Goal: Book appointment/travel/reservation

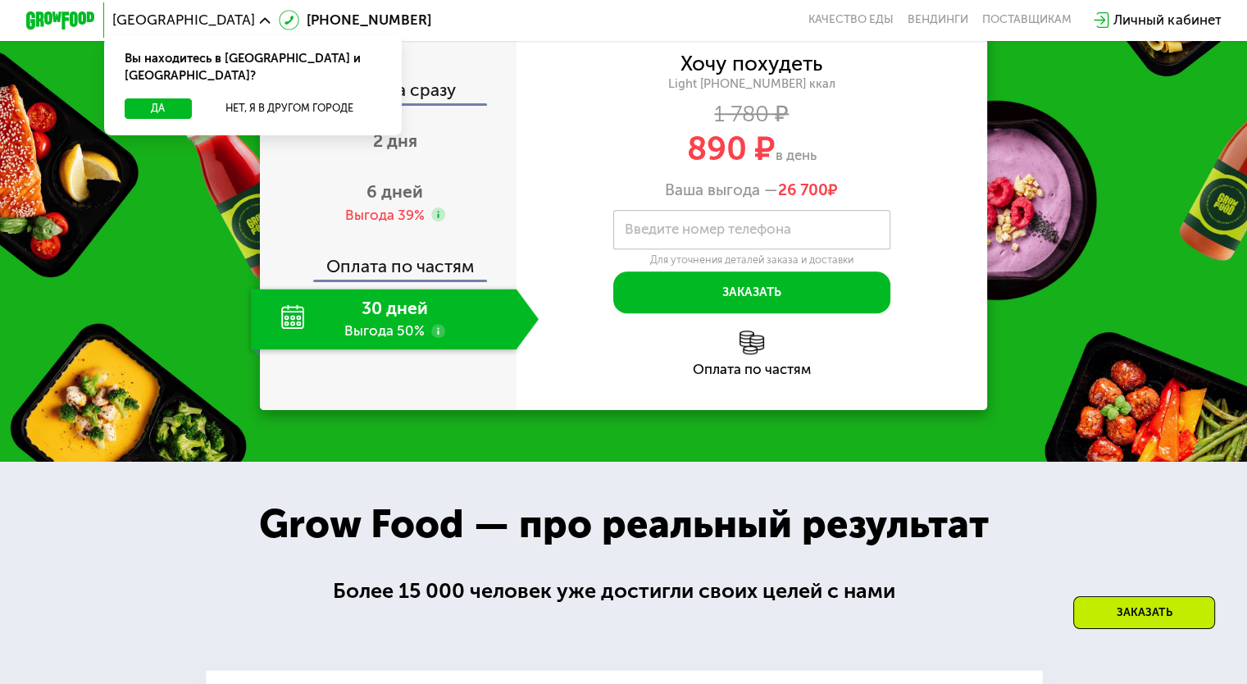
scroll to position [1648, 0]
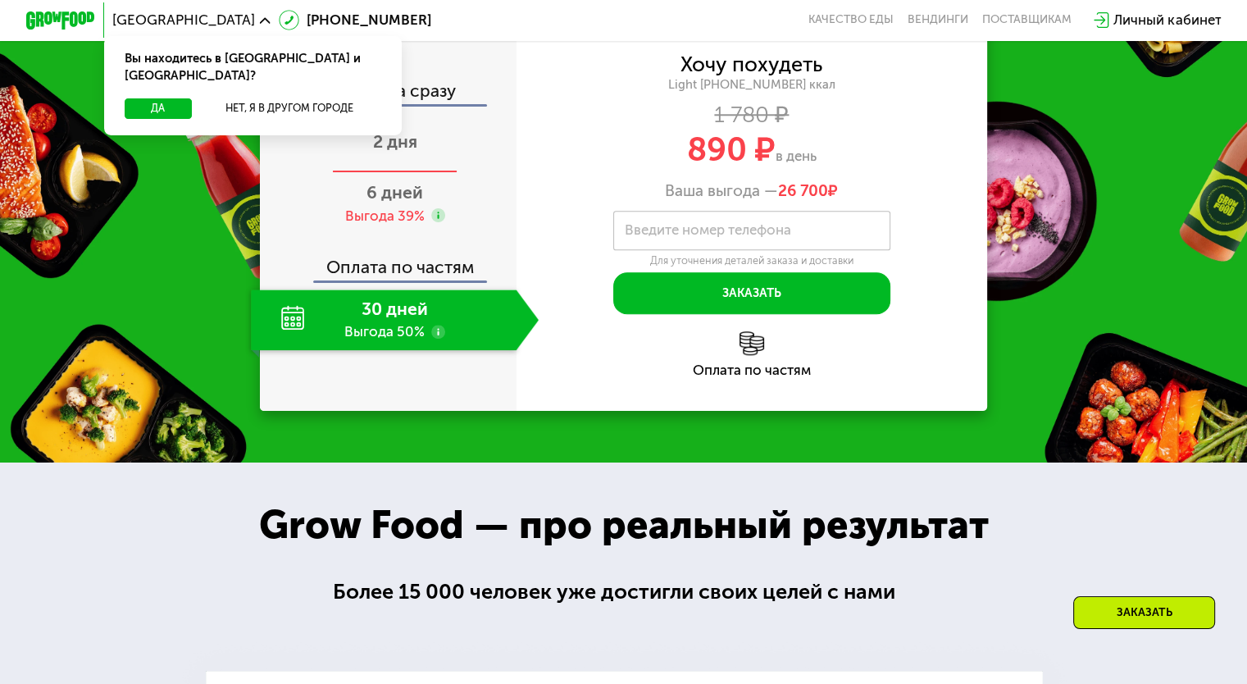
click at [404, 152] on span "2 дня" at bounding box center [395, 141] width 44 height 20
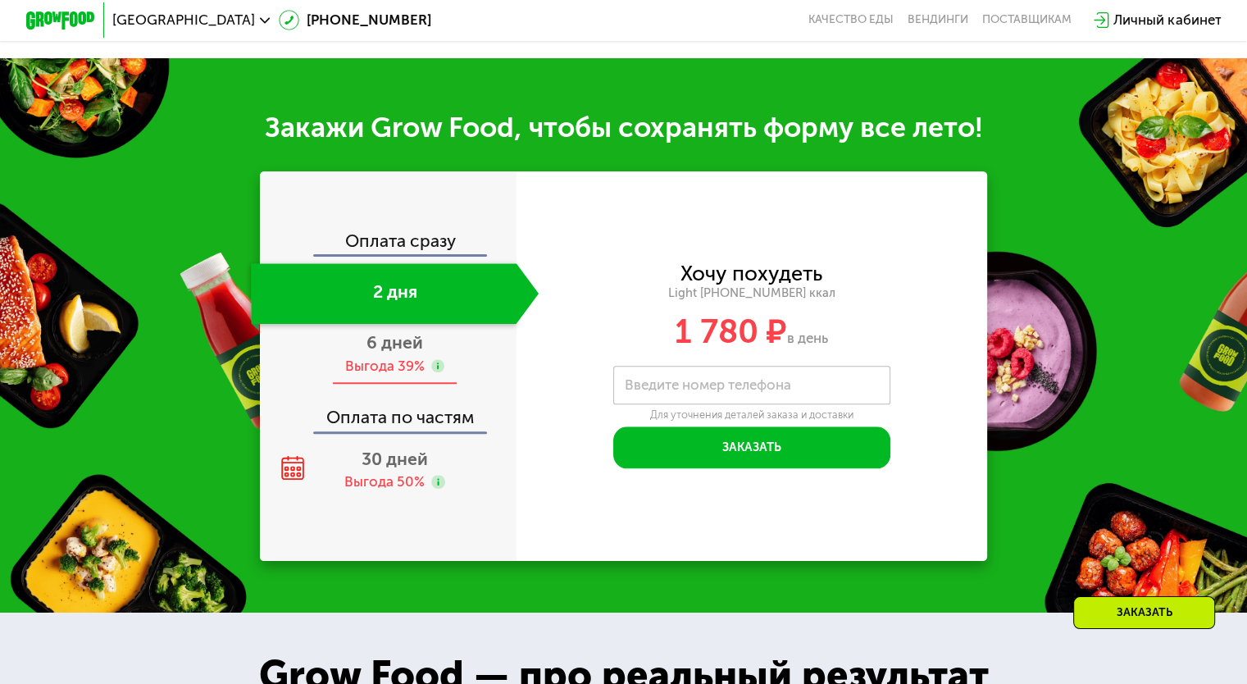
click at [380, 375] on div "Выгода 39%" at bounding box center [383, 366] width 79 height 19
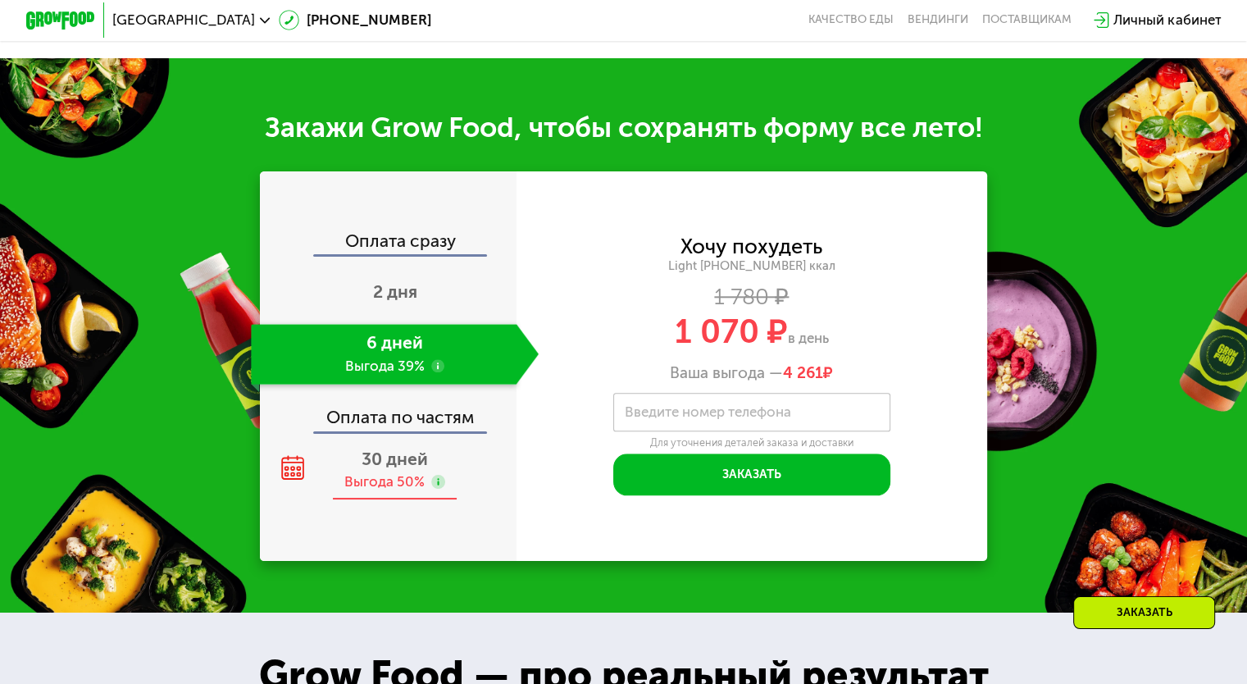
click at [395, 469] on span "30 дней" at bounding box center [394, 458] width 66 height 20
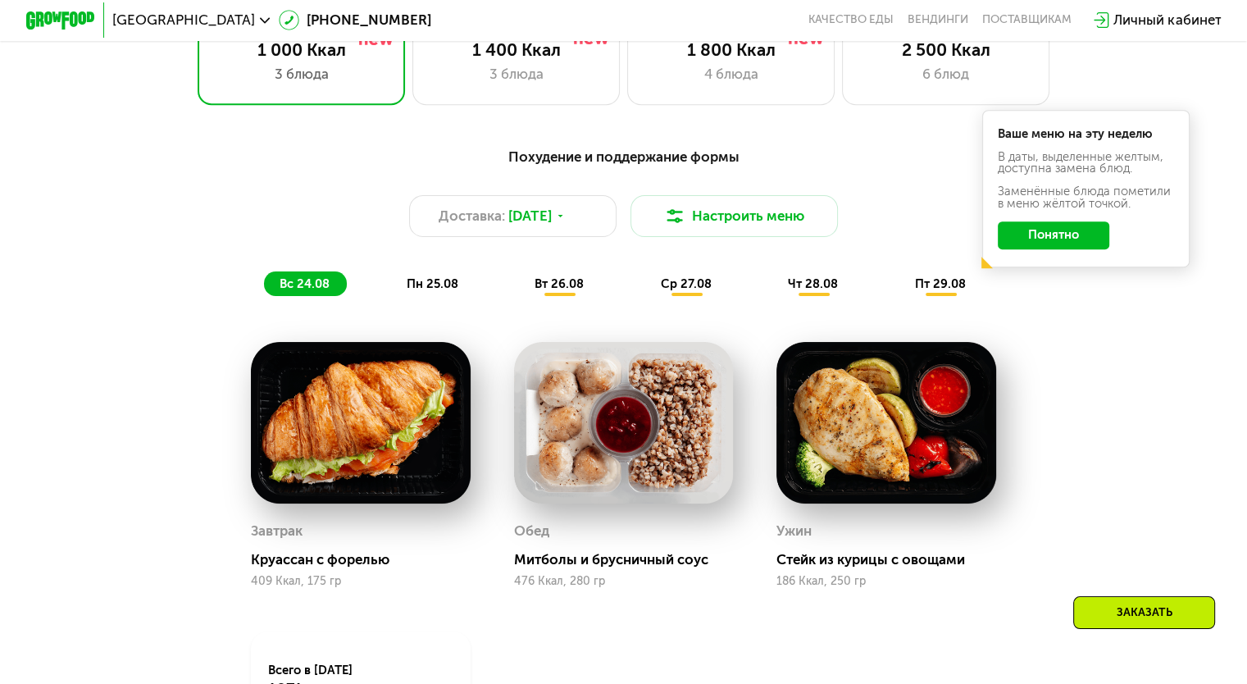
scroll to position [812, 0]
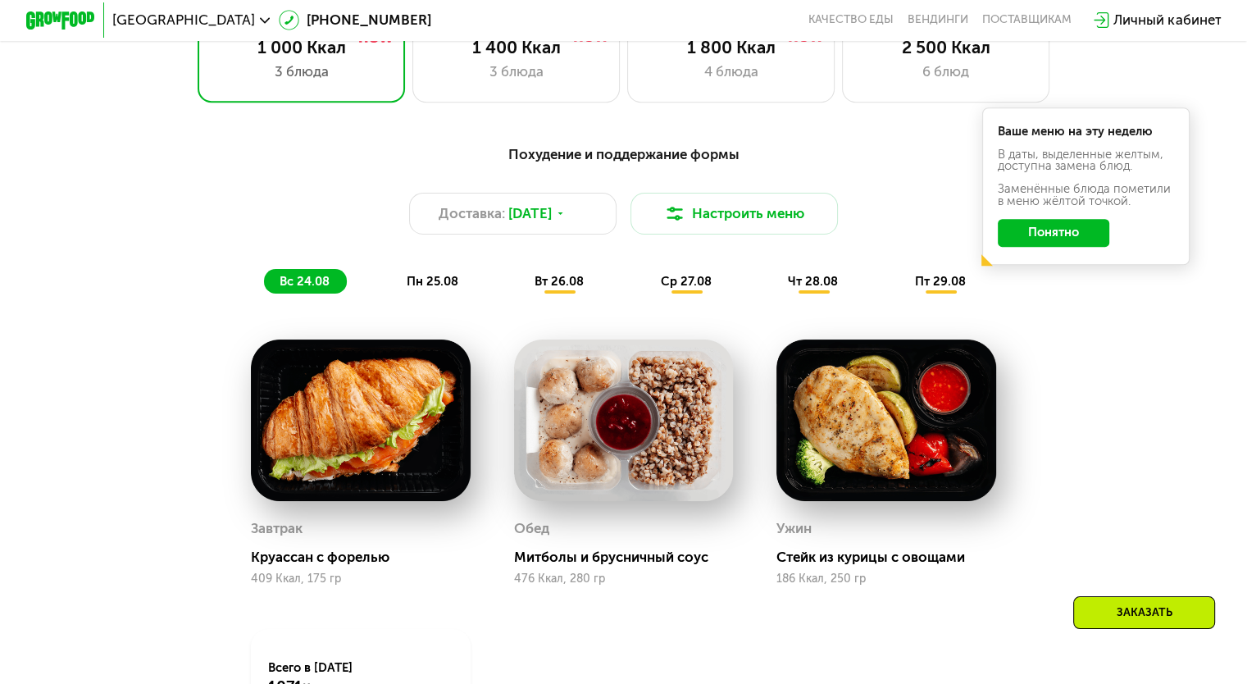
click at [519, 289] on div "пн 25.08" at bounding box center [560, 281] width 82 height 25
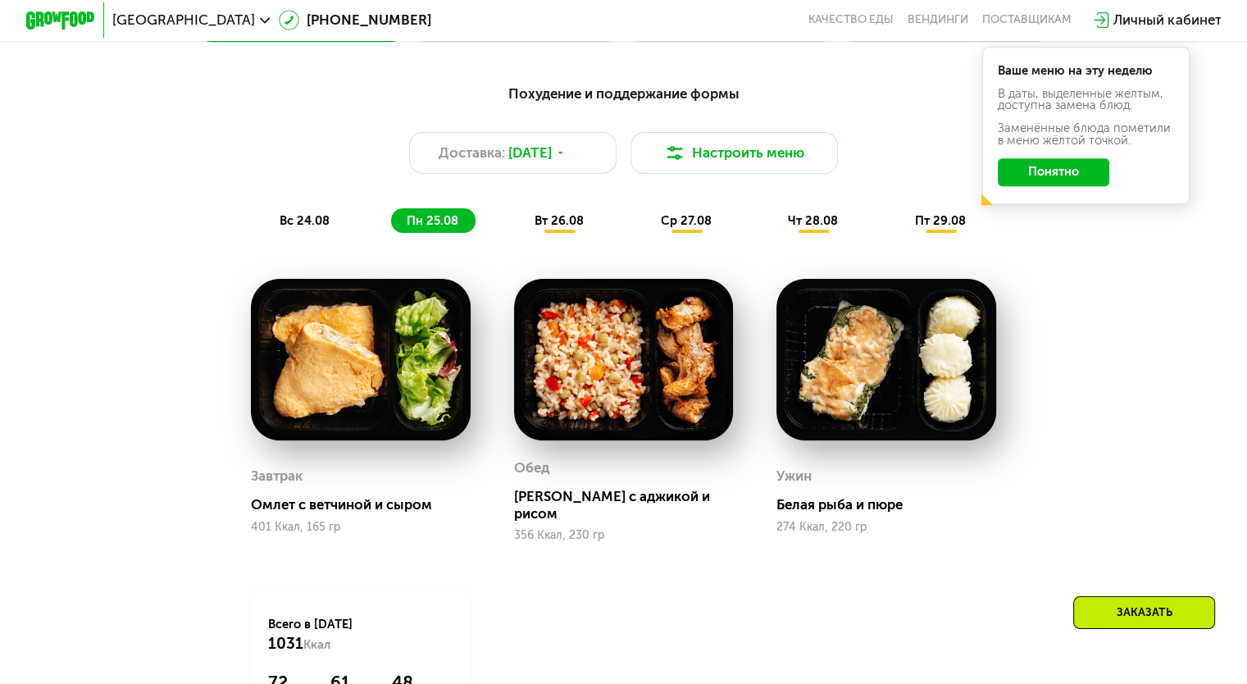
scroll to position [871, 0]
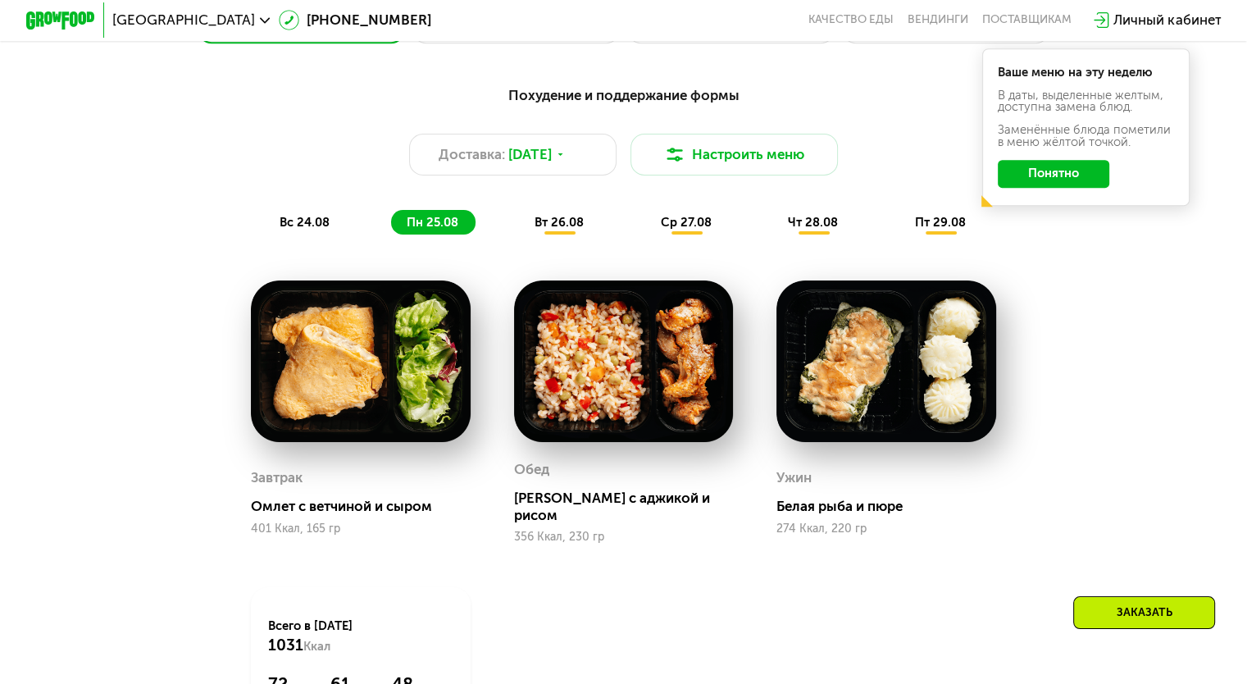
click at [564, 229] on span "вт 26.08" at bounding box center [558, 222] width 49 height 15
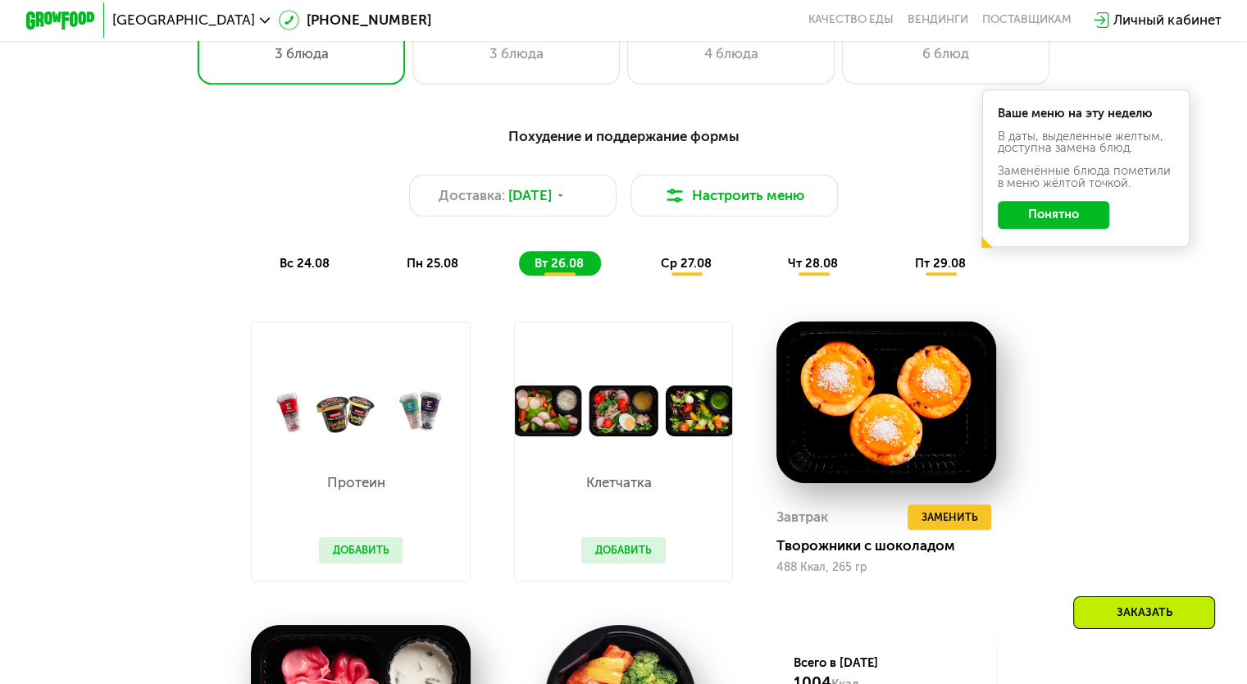
scroll to position [811, 0]
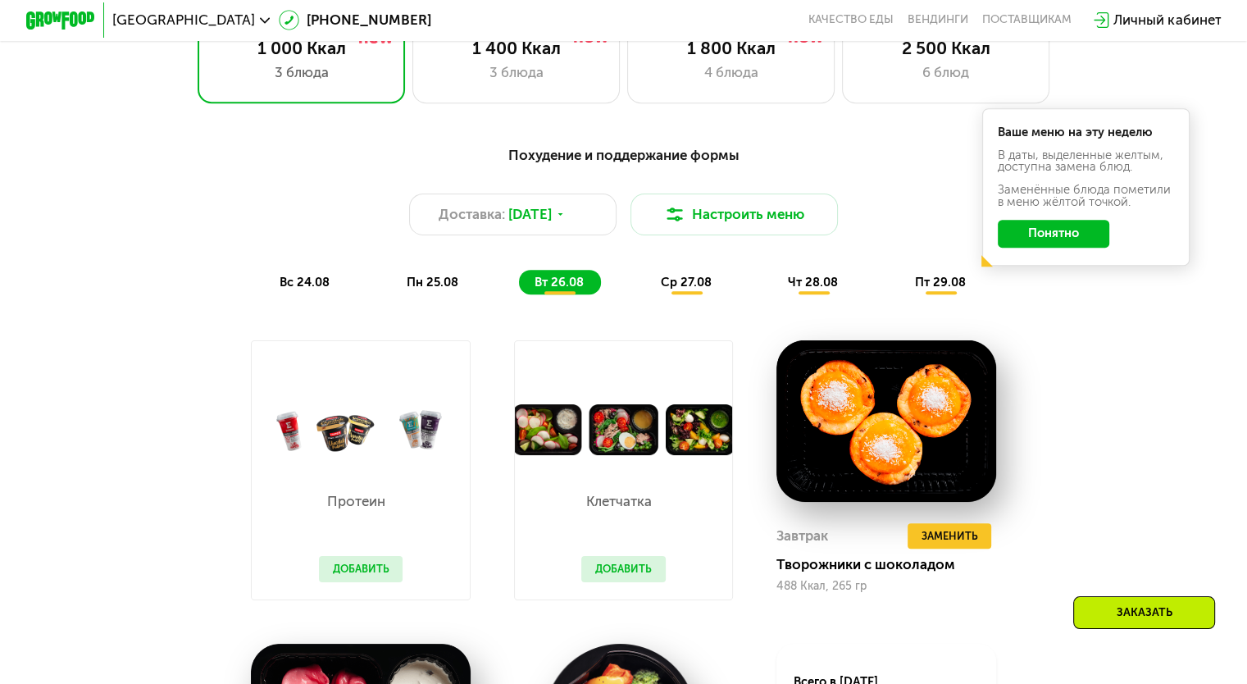
click at [694, 289] on span "ср 27.08" at bounding box center [686, 282] width 51 height 15
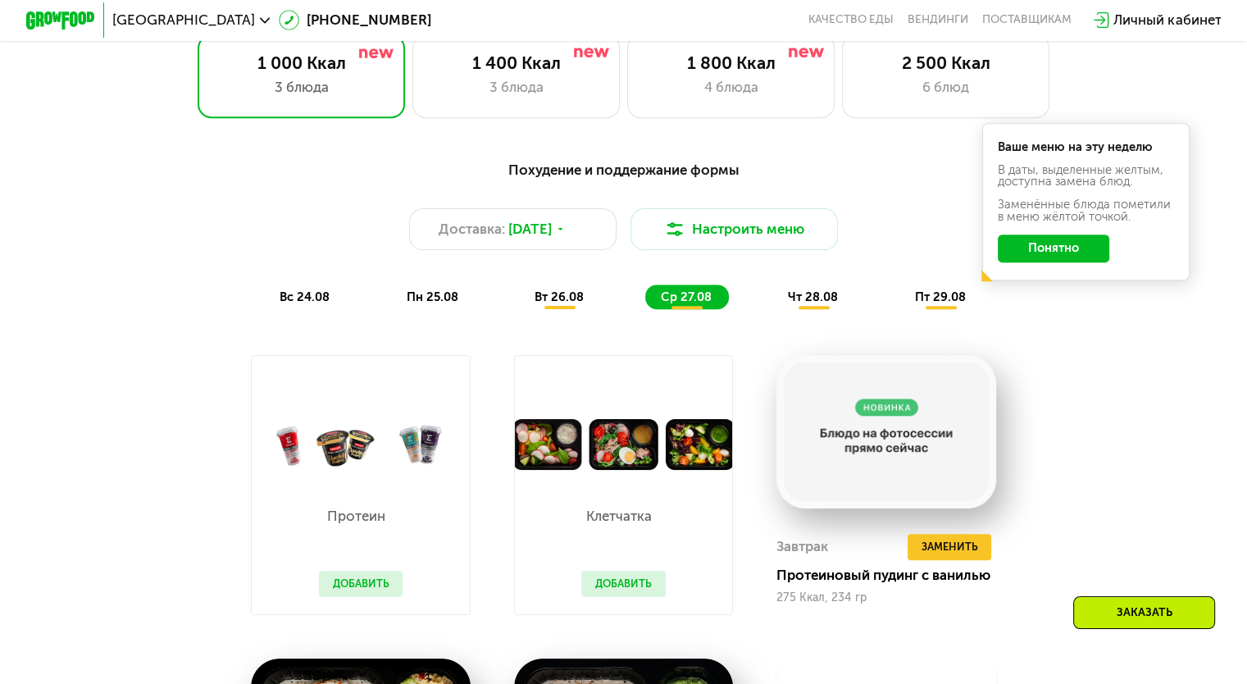
scroll to position [766, 0]
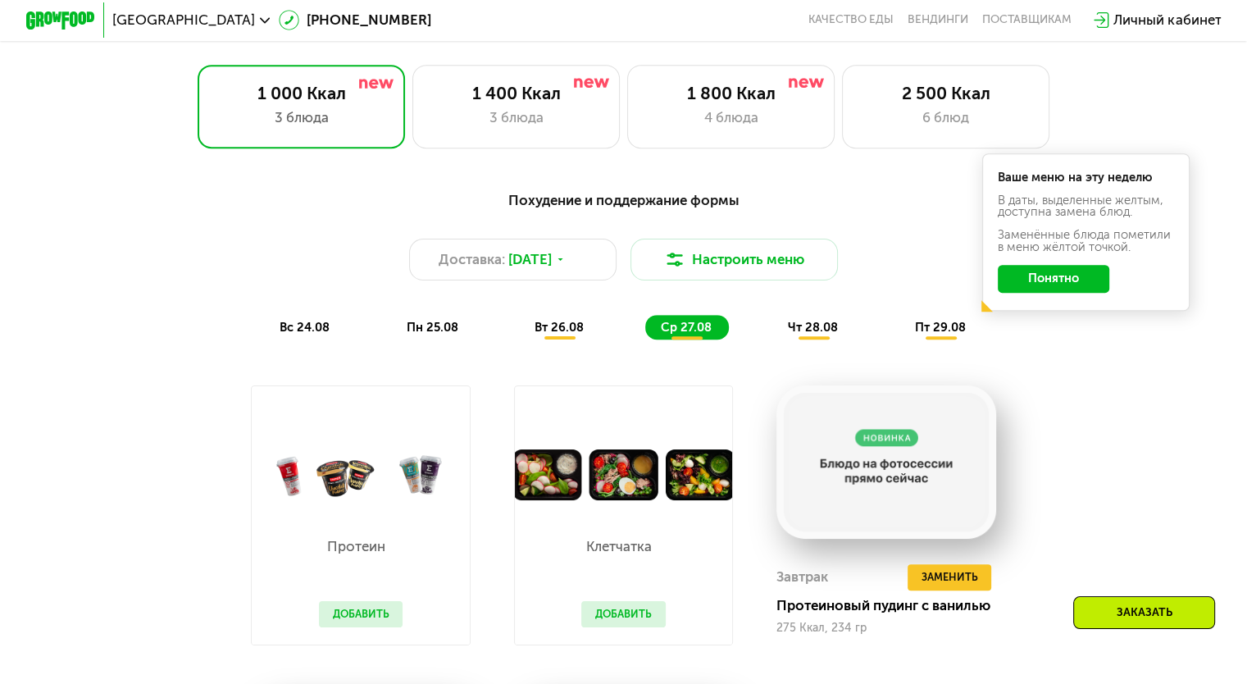
click at [825, 334] on span "чт 28.08" at bounding box center [813, 327] width 50 height 15
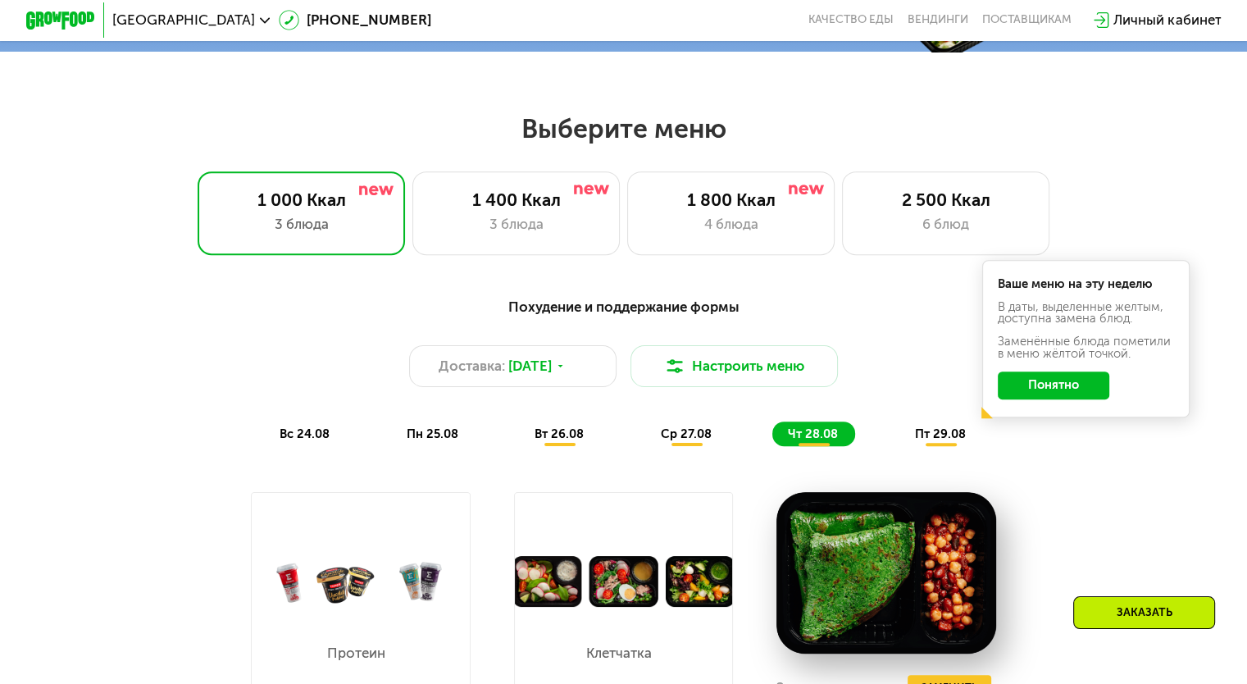
scroll to position [659, 0]
click at [943, 440] on span "пт 29.08" at bounding box center [940, 434] width 51 height 15
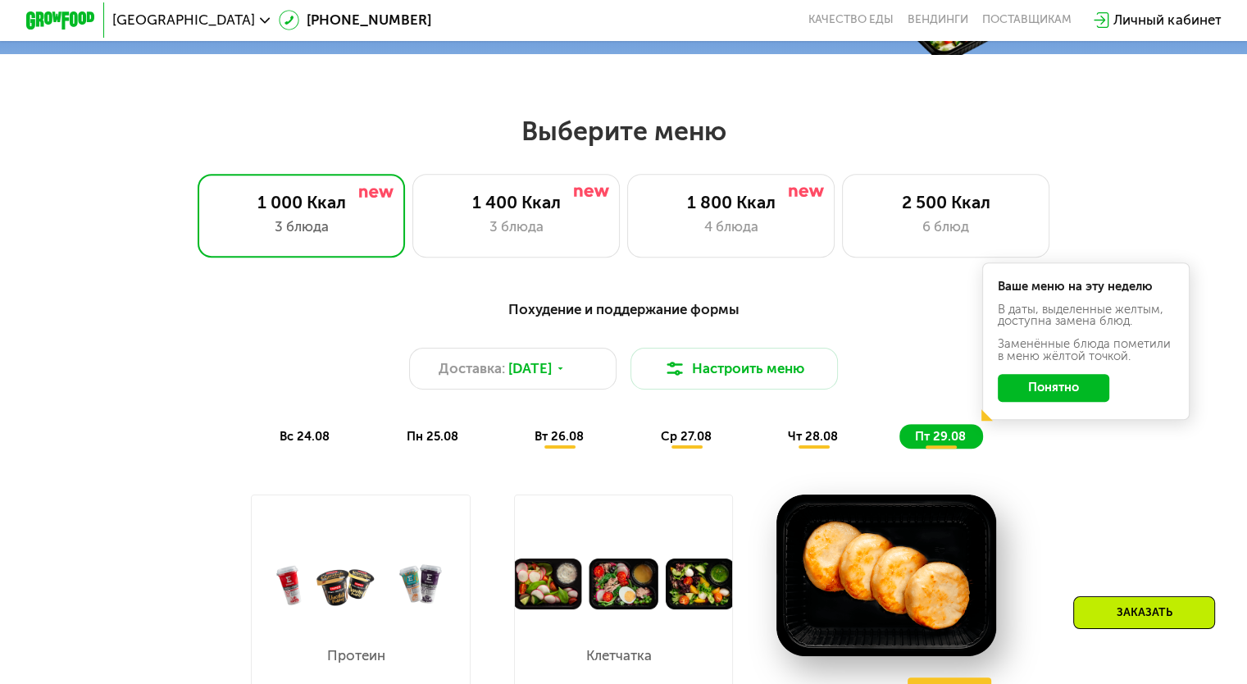
scroll to position [584, 0]
